Goal: Find specific page/section: Find specific page/section

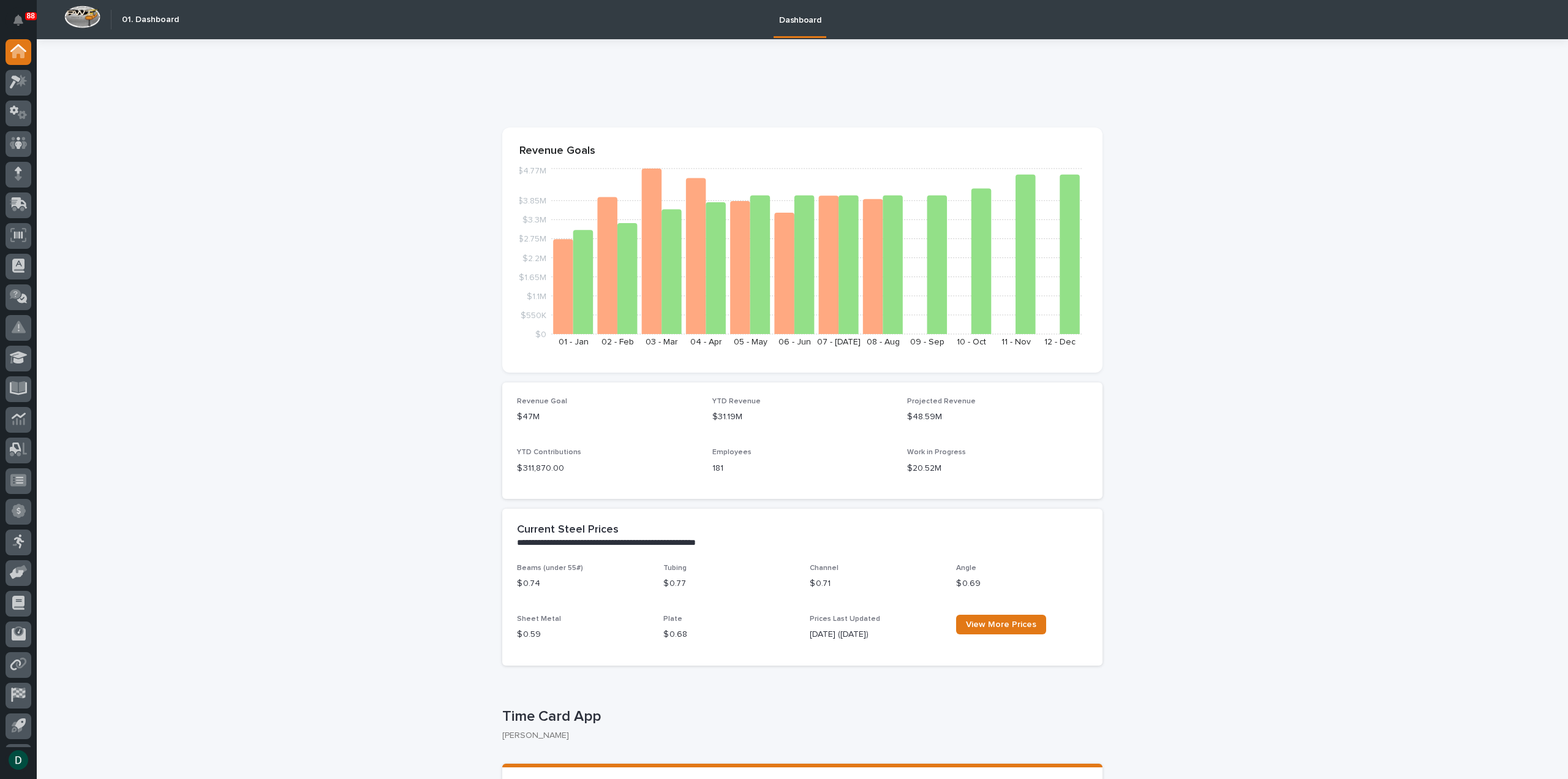
click at [19, 80] on icon at bounding box center [15, 83] width 11 height 14
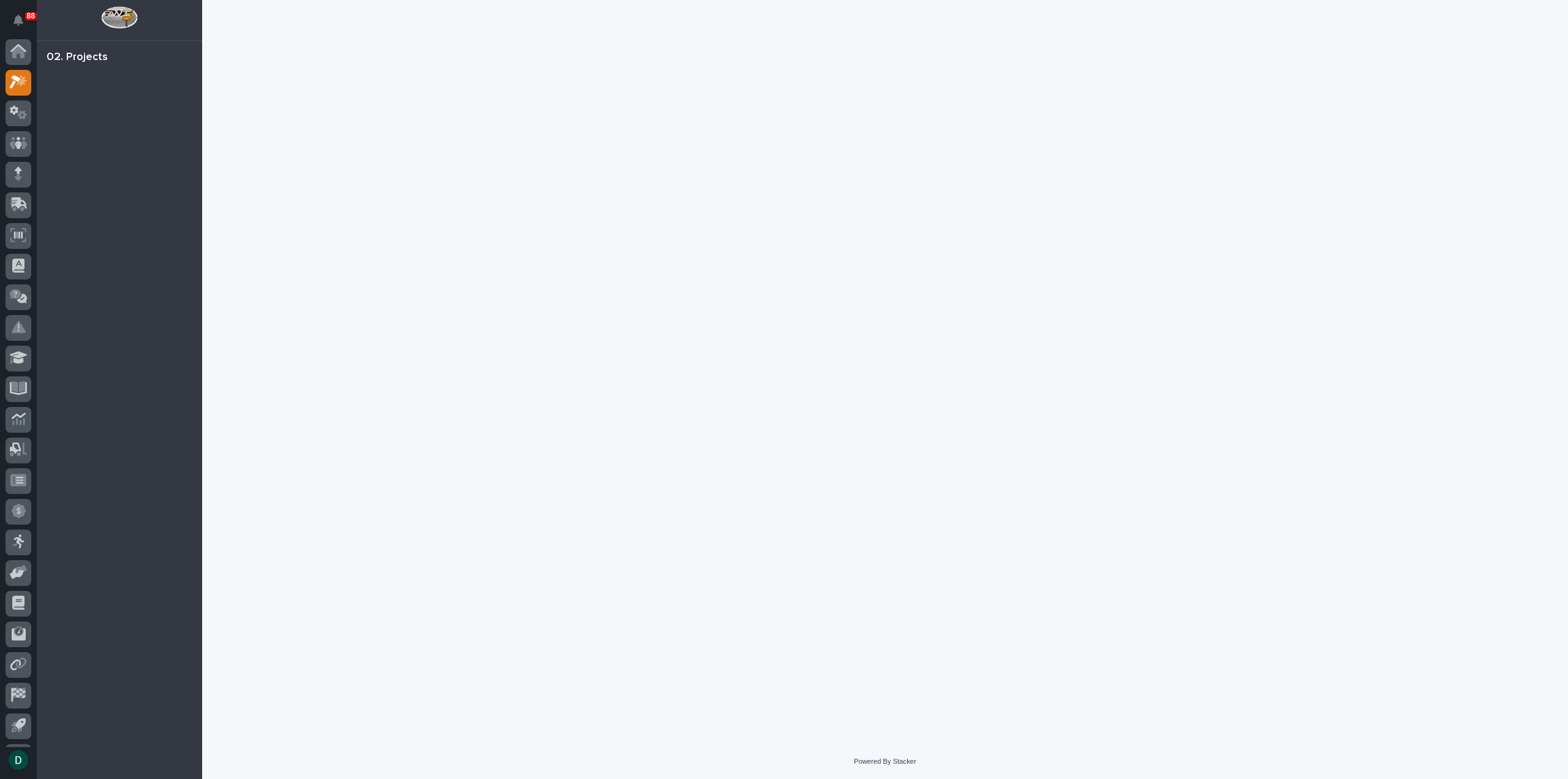
scroll to position [27, 0]
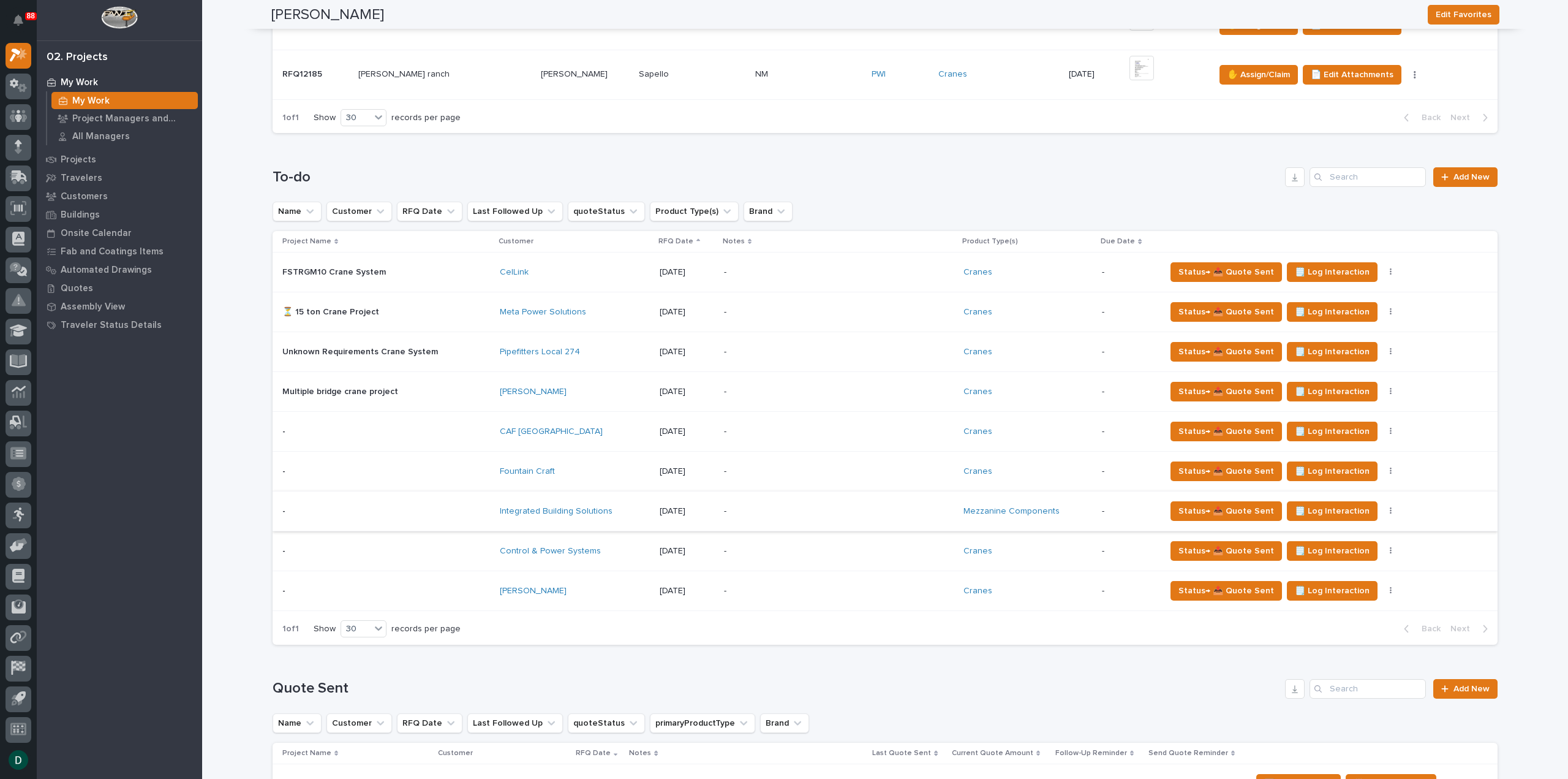
scroll to position [796, 0]
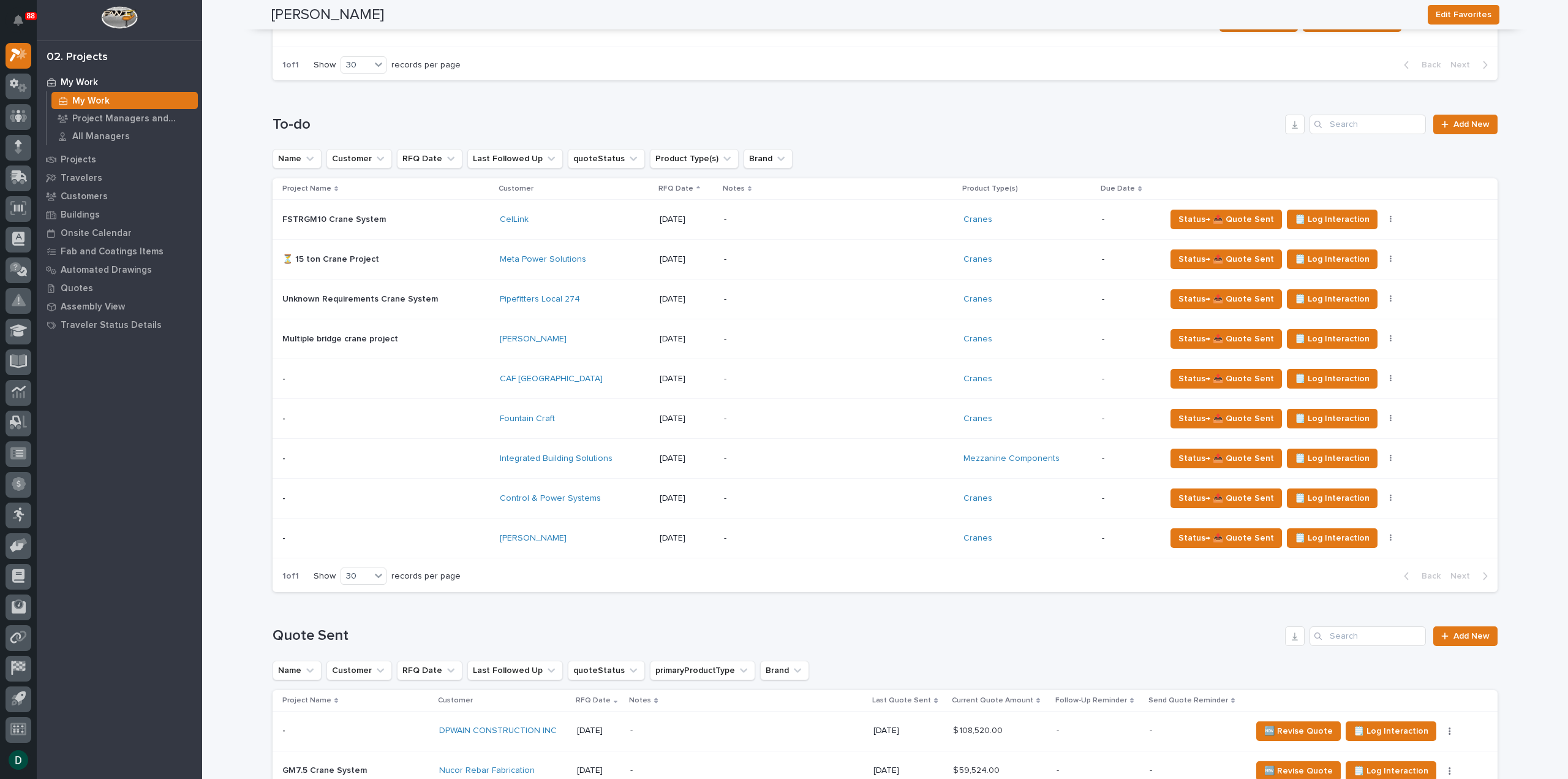
click at [802, 149] on div "Name Customer RFQ Date Last Followed Up quoteStatus Product Type(s) Brand" at bounding box center [885, 158] width 1225 height 20
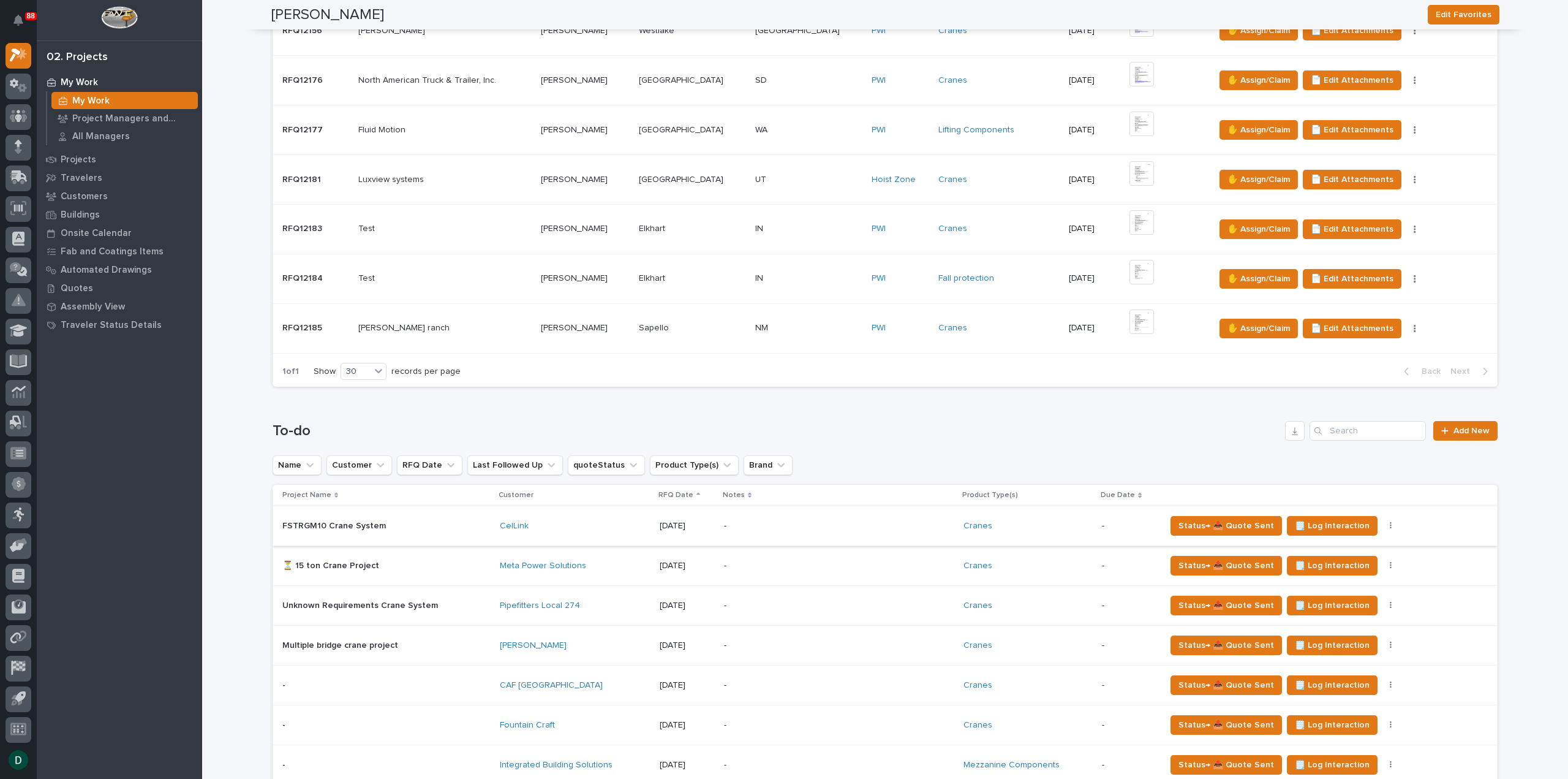
scroll to position [183, 0]
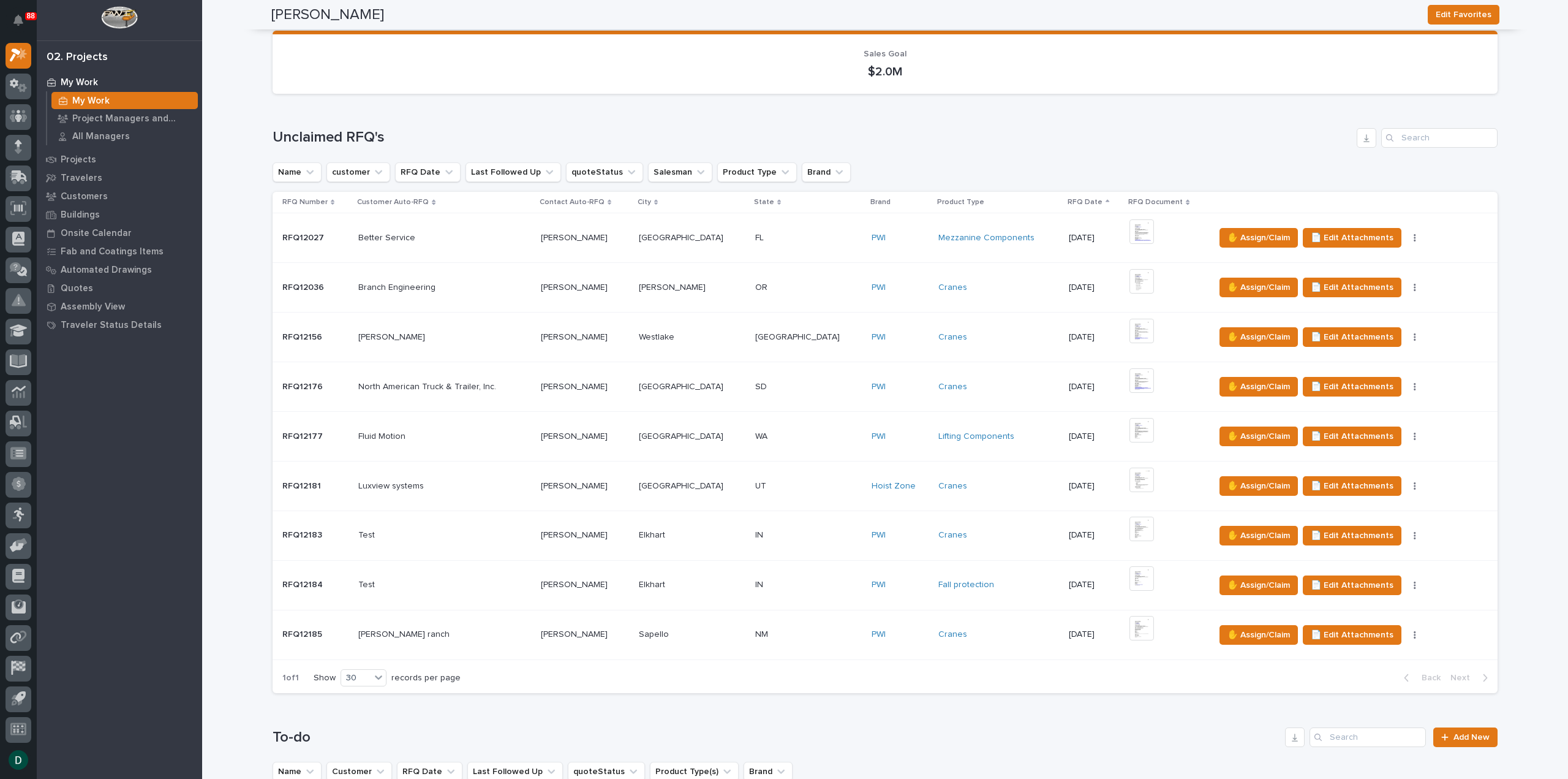
click at [964, 163] on div "Name customer RFQ Date Last Followed Up quoteStatus Salesman Product Type Brand" at bounding box center [885, 172] width 1225 height 20
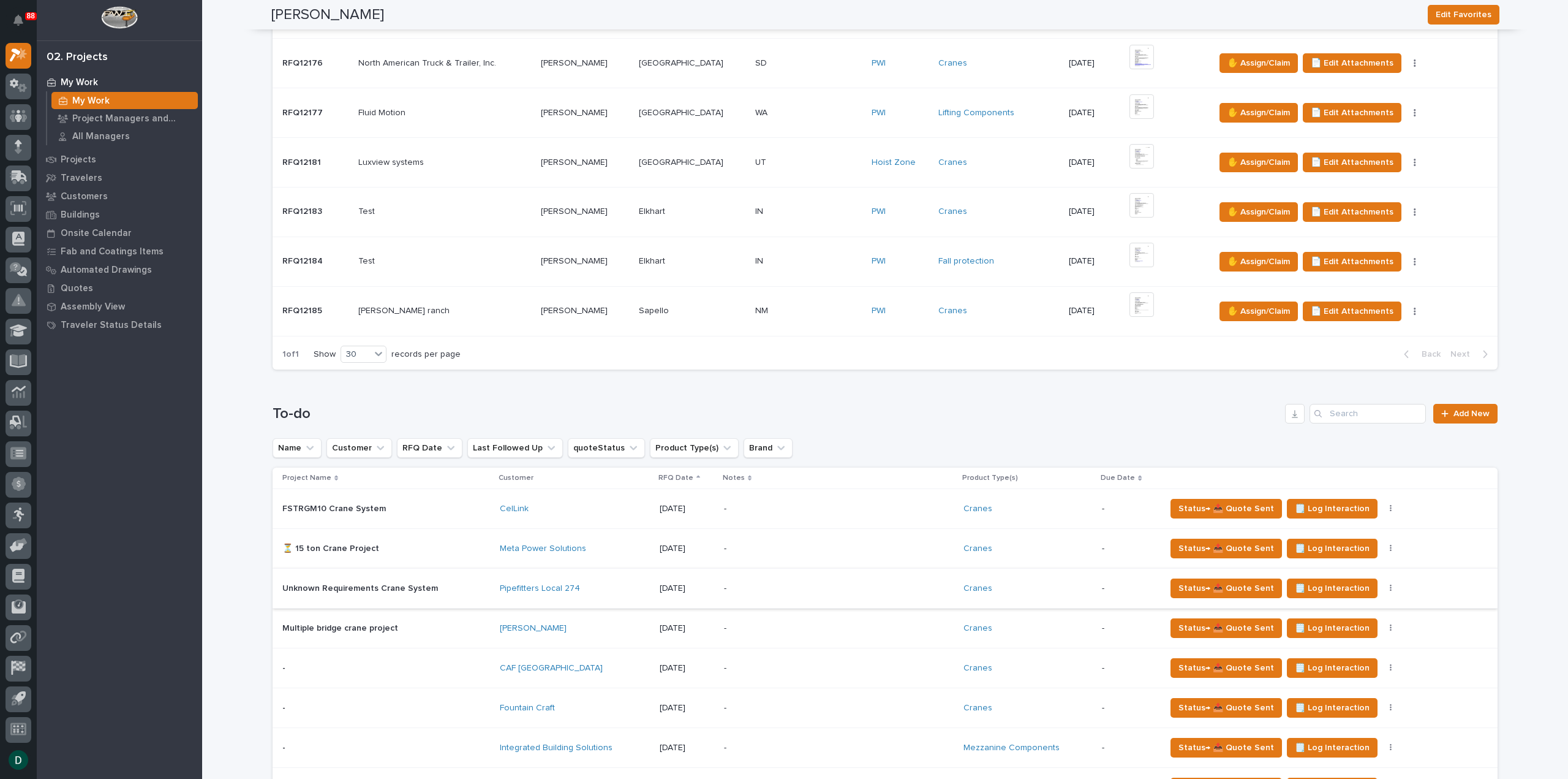
scroll to position [551, 0]
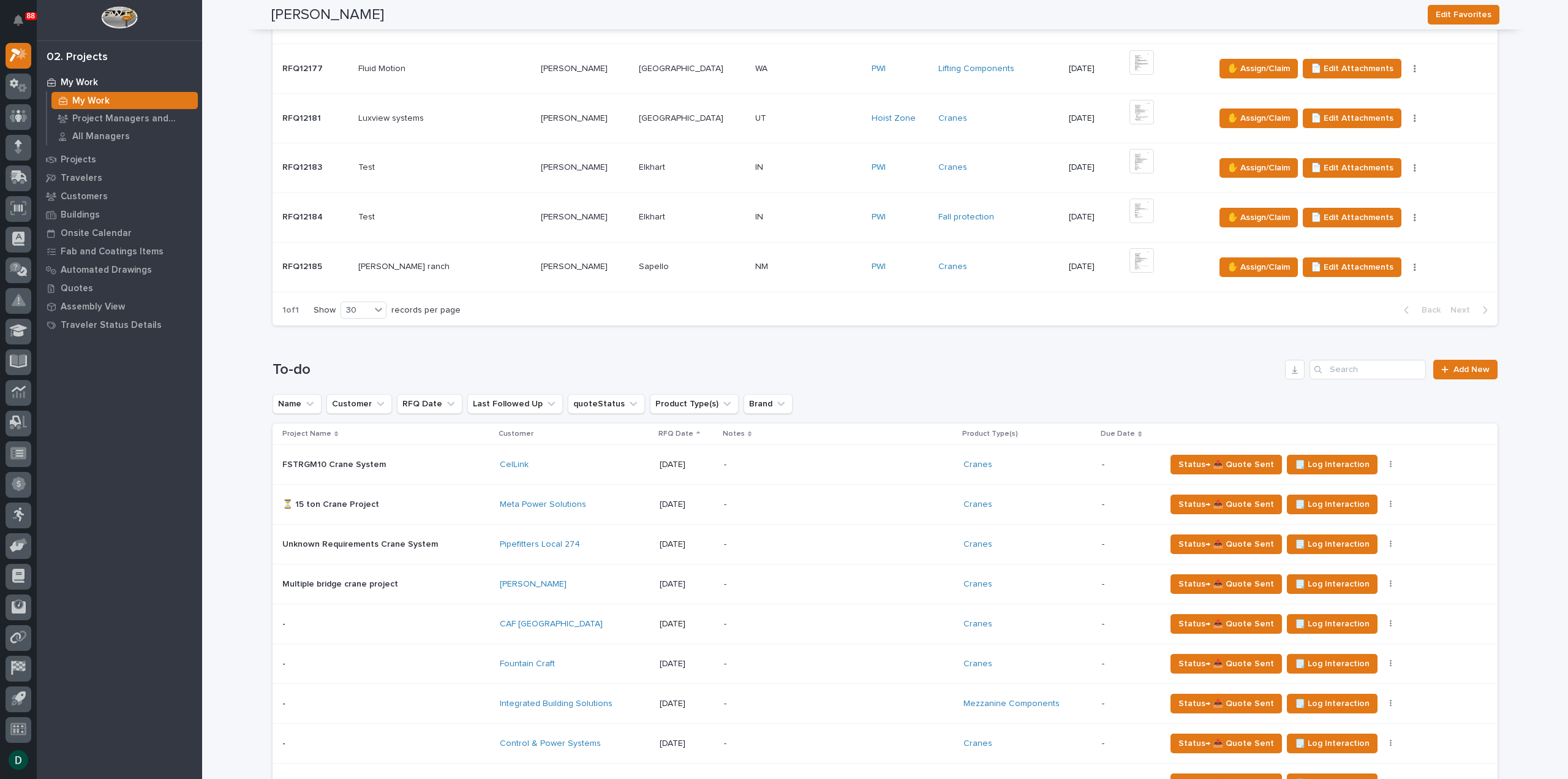
click at [852, 376] on h1 "To-do" at bounding box center [776, 370] width 1008 height 18
click at [831, 366] on h1 "To-do" at bounding box center [776, 370] width 1008 height 18
click at [649, 364] on h1 "To-do" at bounding box center [776, 370] width 1008 height 18
click at [853, 387] on div "To-do Add New Name Customer RFQ Date Last Followed Up quoteStatus Product Type(…" at bounding box center [885, 598] width 1225 height 477
click at [695, 349] on div "Loading... Saving… To-do Add New Name Customer RFQ Date Last Followed Up quoteS…" at bounding box center [885, 590] width 1225 height 511
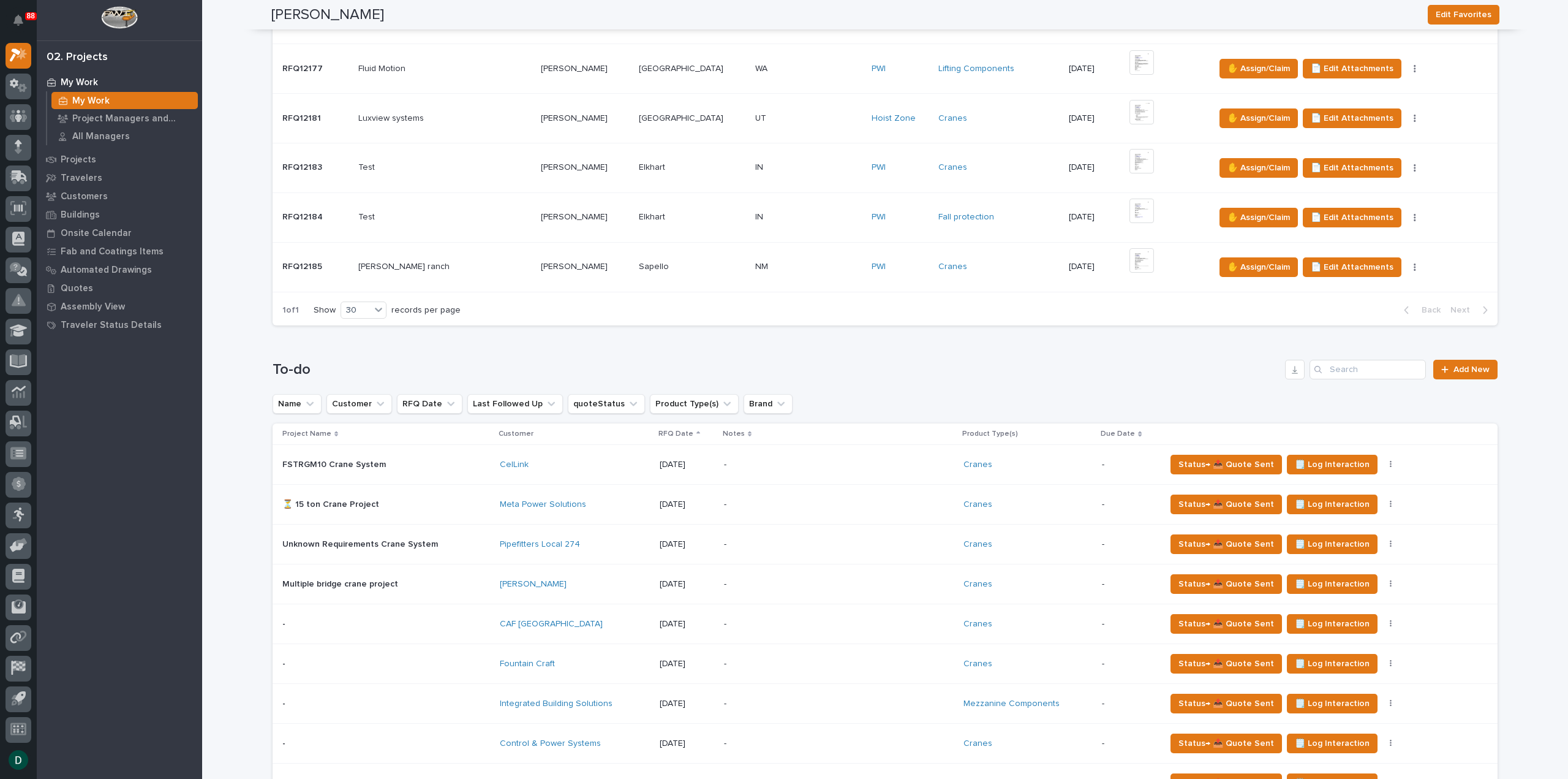
click at [330, 361] on h1 "To-do" at bounding box center [776, 370] width 1008 height 18
click at [826, 378] on div "To-do Add New Name Customer RFQ Date Last Followed Up quoteStatus Product Type(…" at bounding box center [885, 598] width 1225 height 477
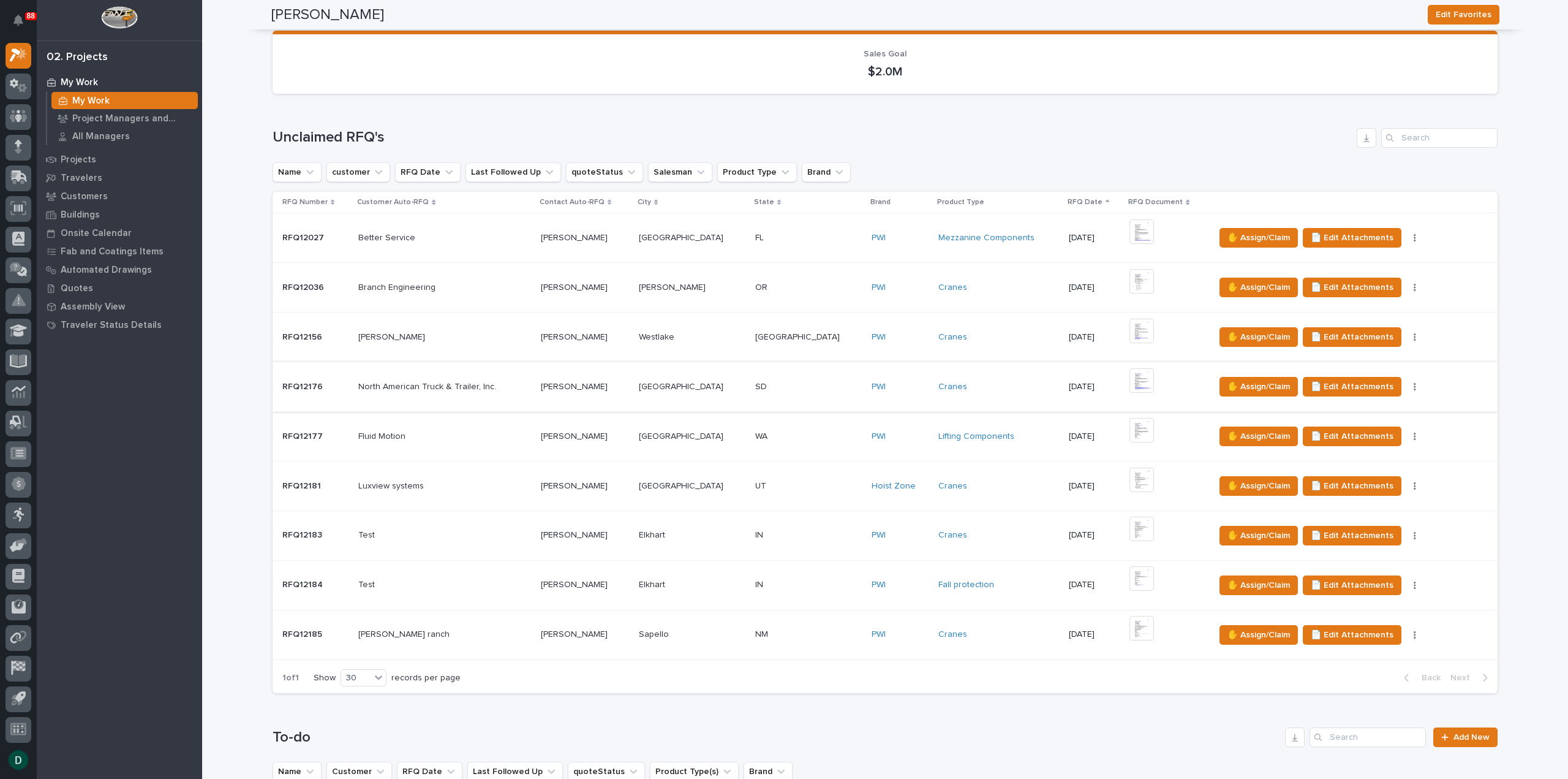
scroll to position [368, 0]
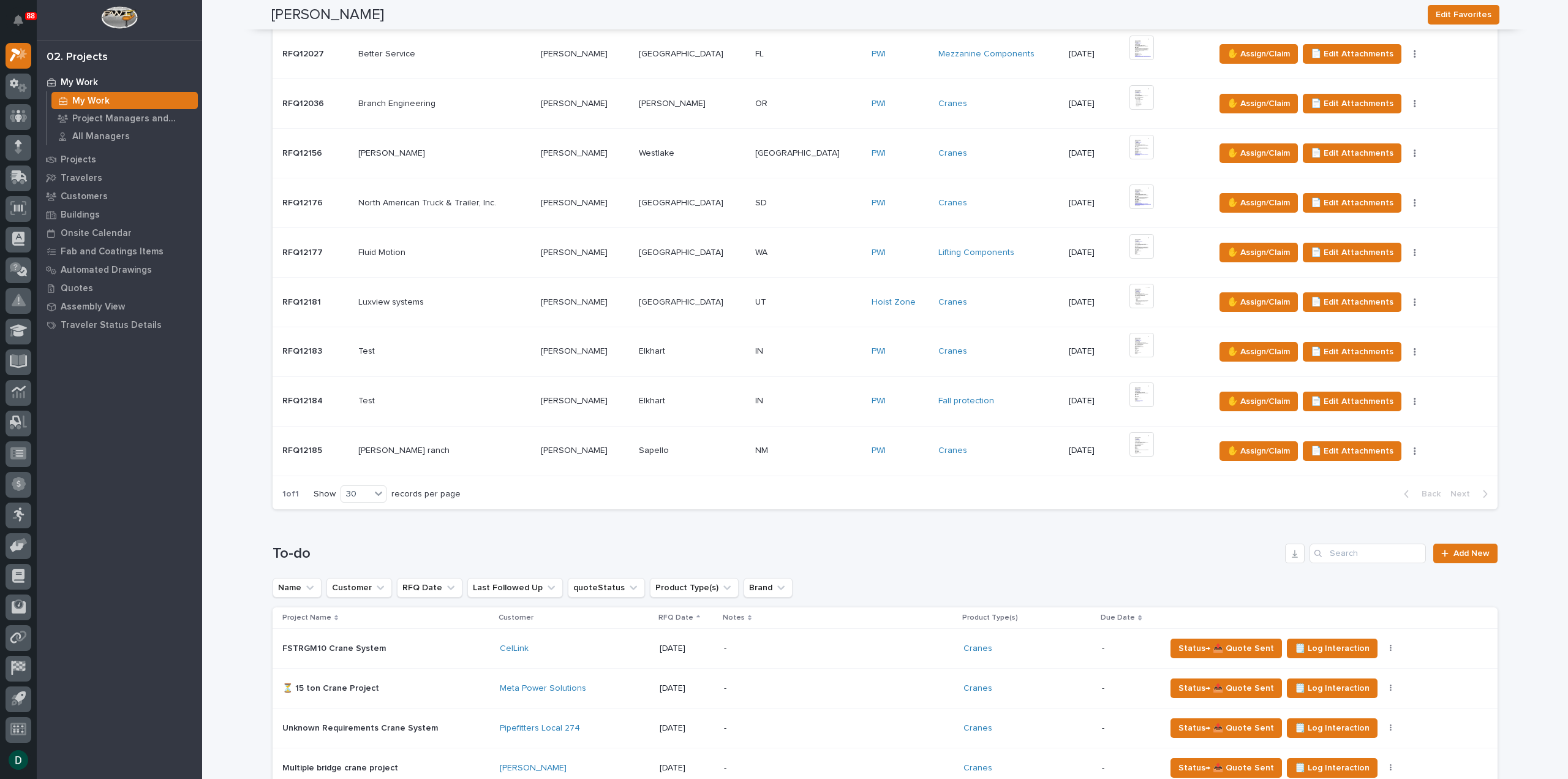
click at [466, 448] on p at bounding box center [445, 451] width 173 height 10
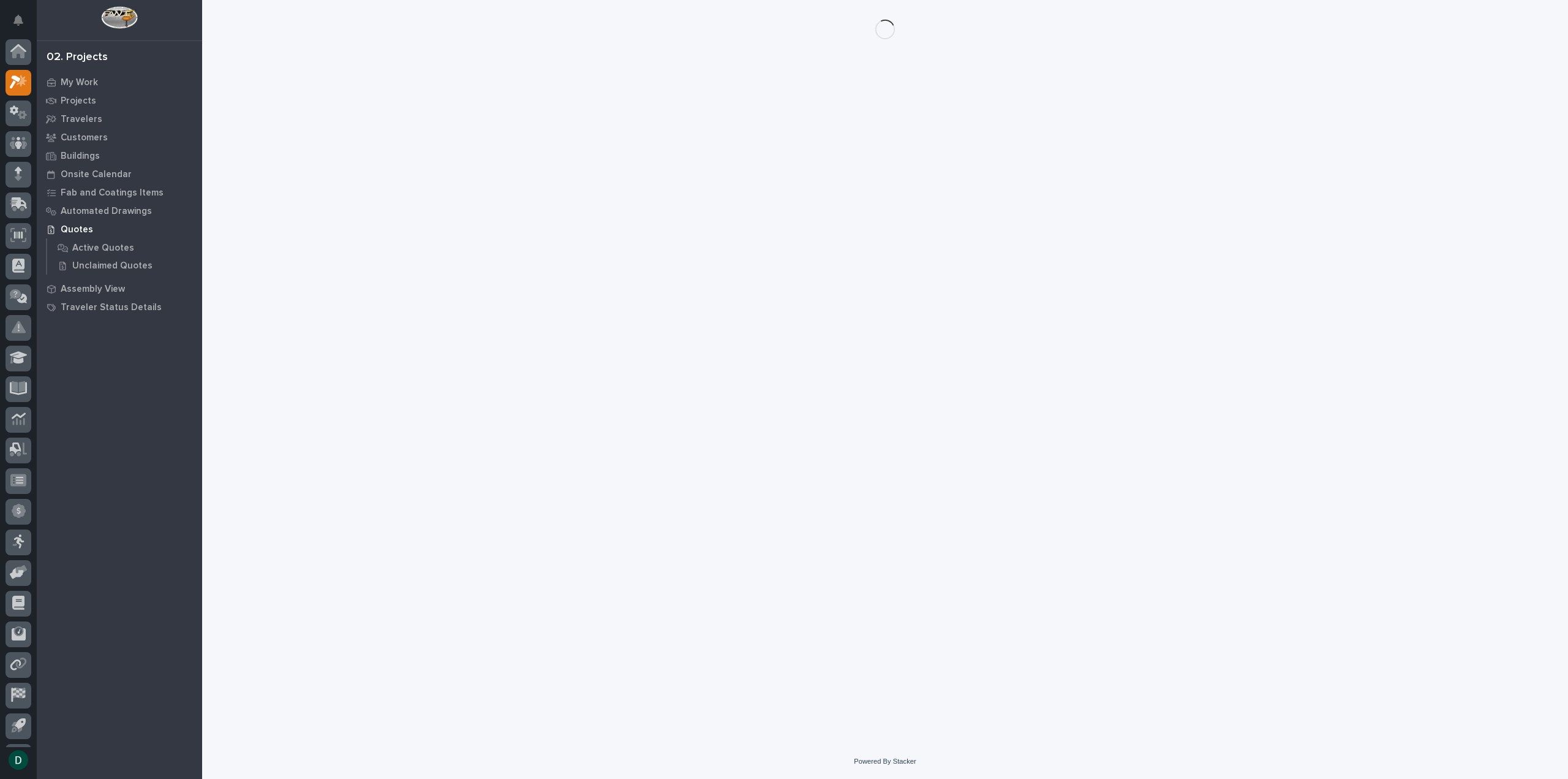
scroll to position [27, 0]
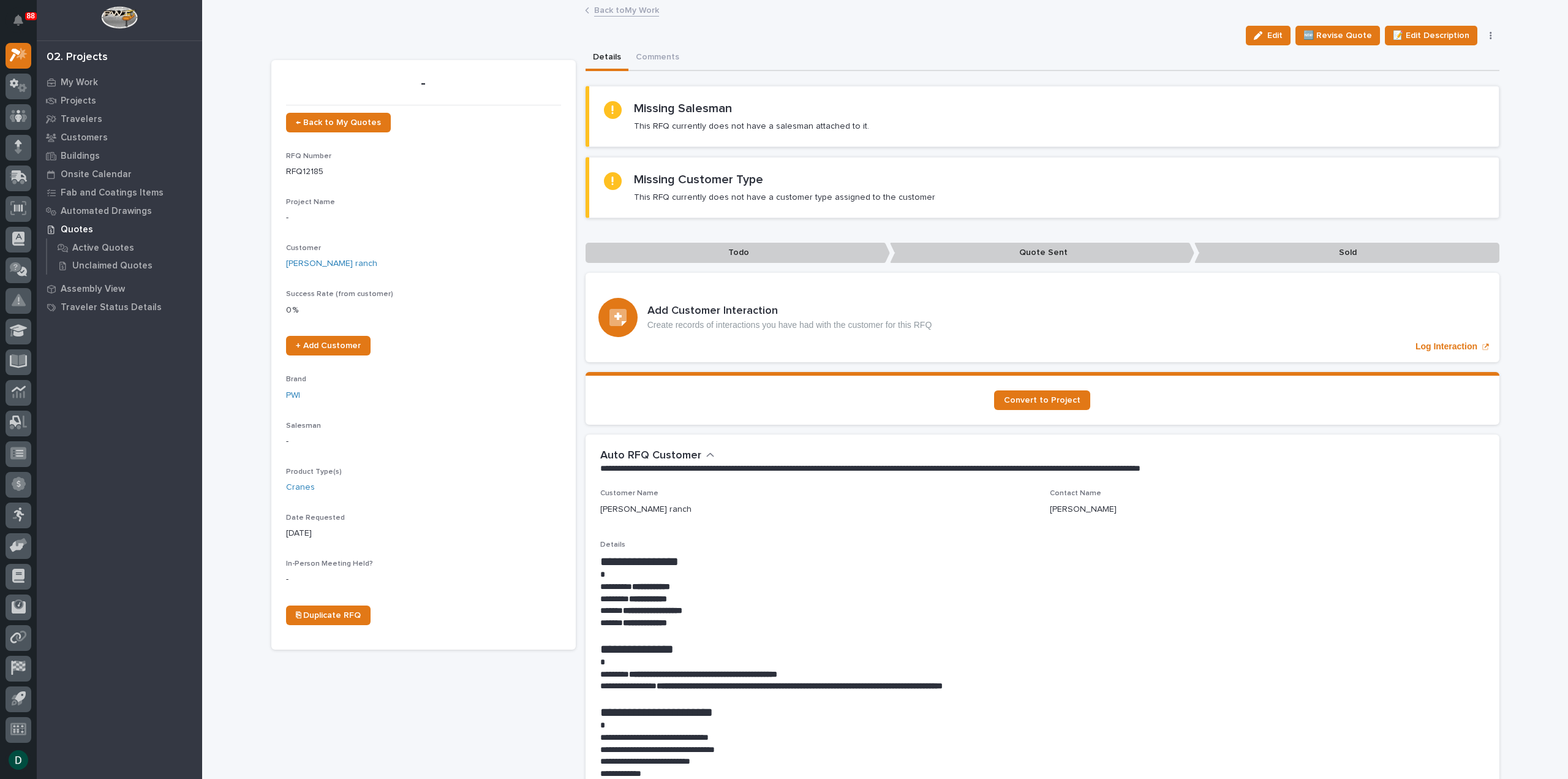
click at [643, 8] on link "Back to My Work" at bounding box center [627, 10] width 65 height 14
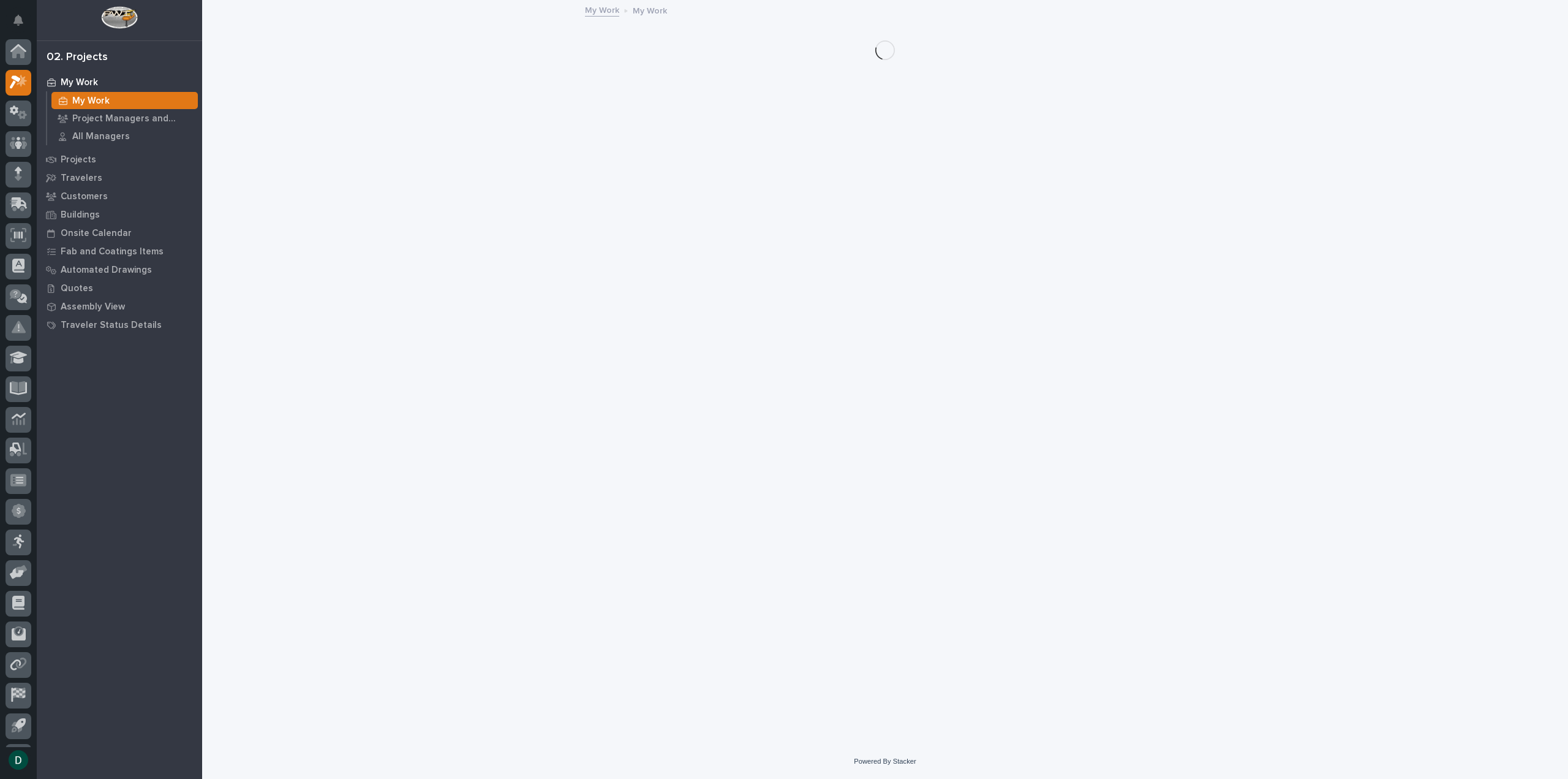
scroll to position [27, 0]
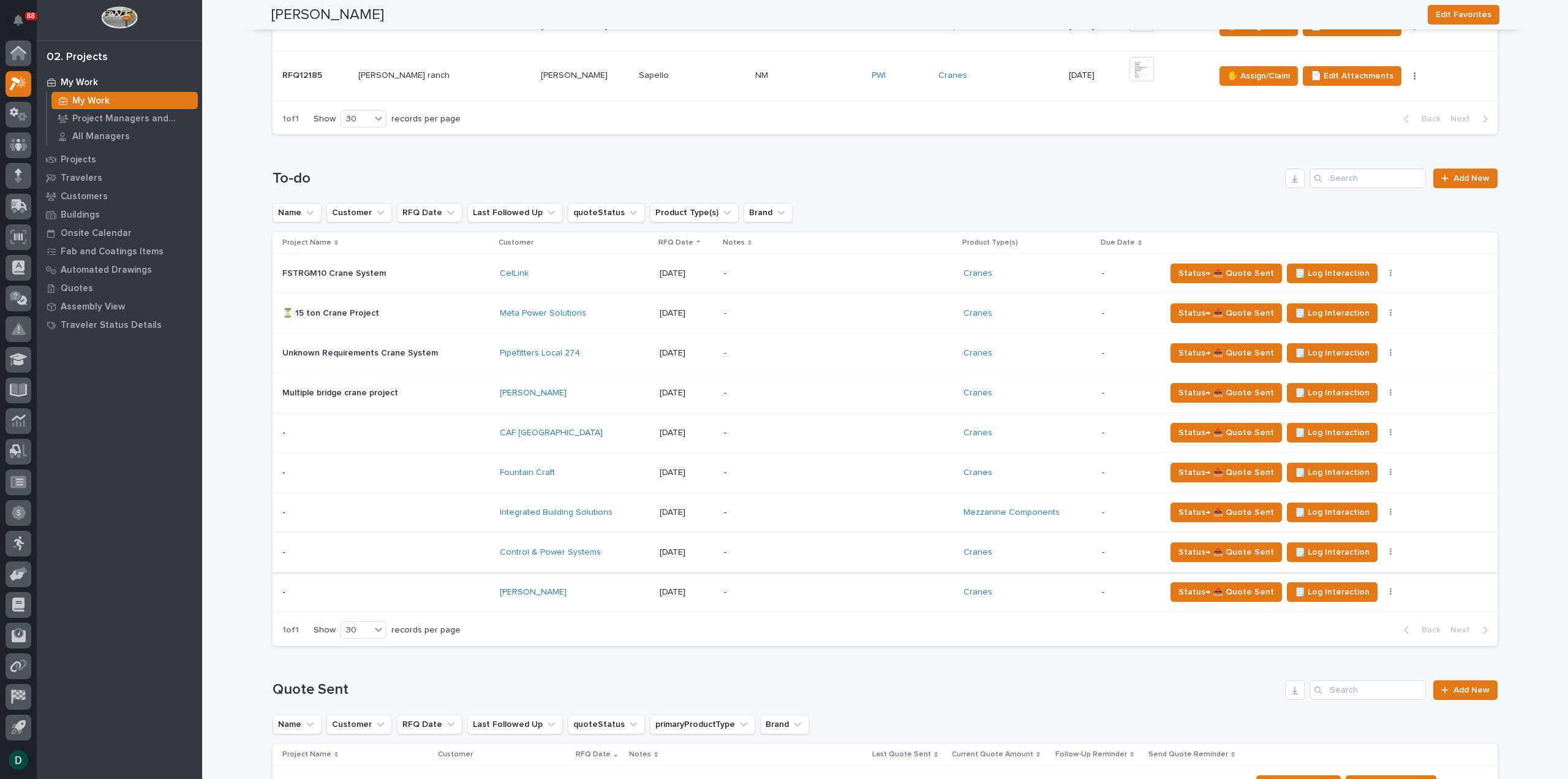
scroll to position [796, 0]
